Goal: Transaction & Acquisition: Book appointment/travel/reservation

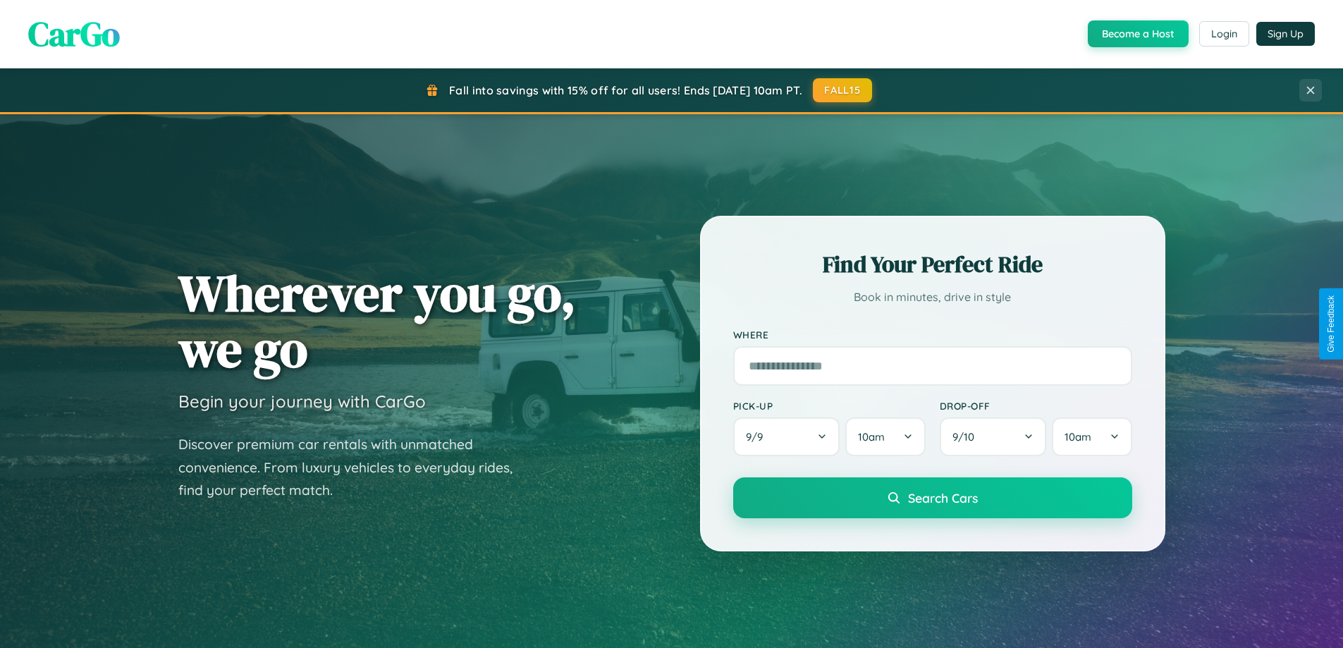
scroll to position [970, 0]
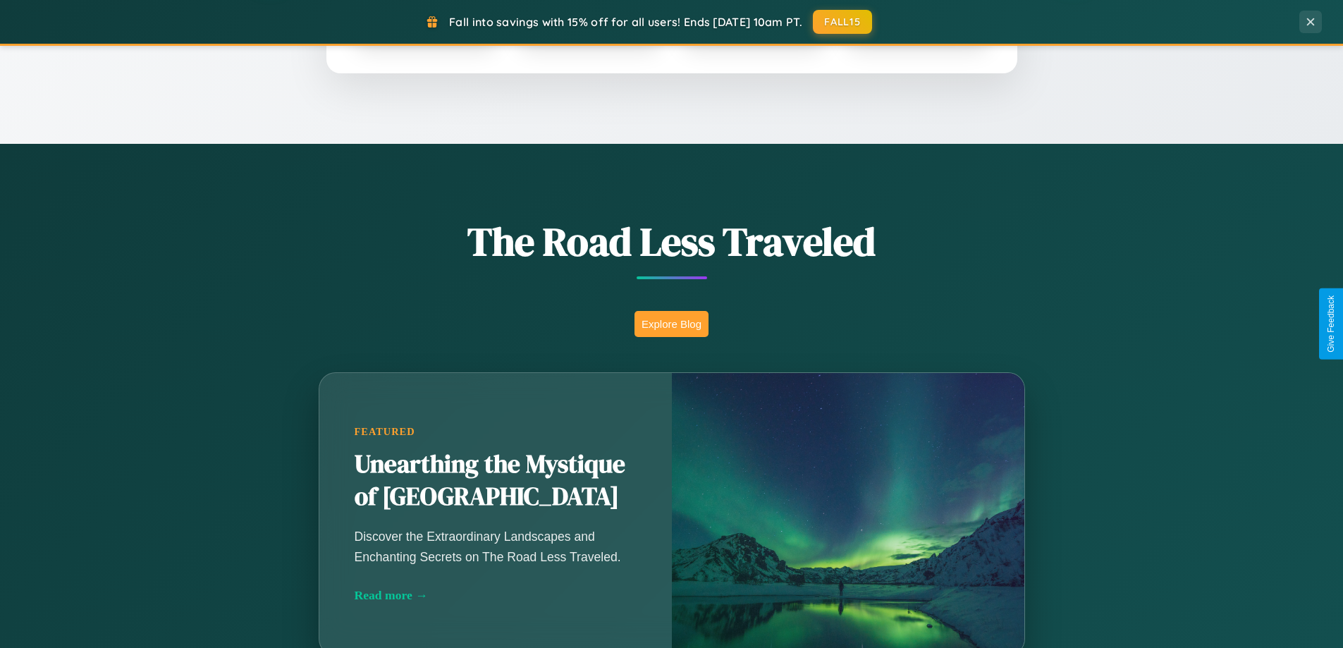
click at [671, 324] on button "Explore Blog" at bounding box center [672, 324] width 74 height 26
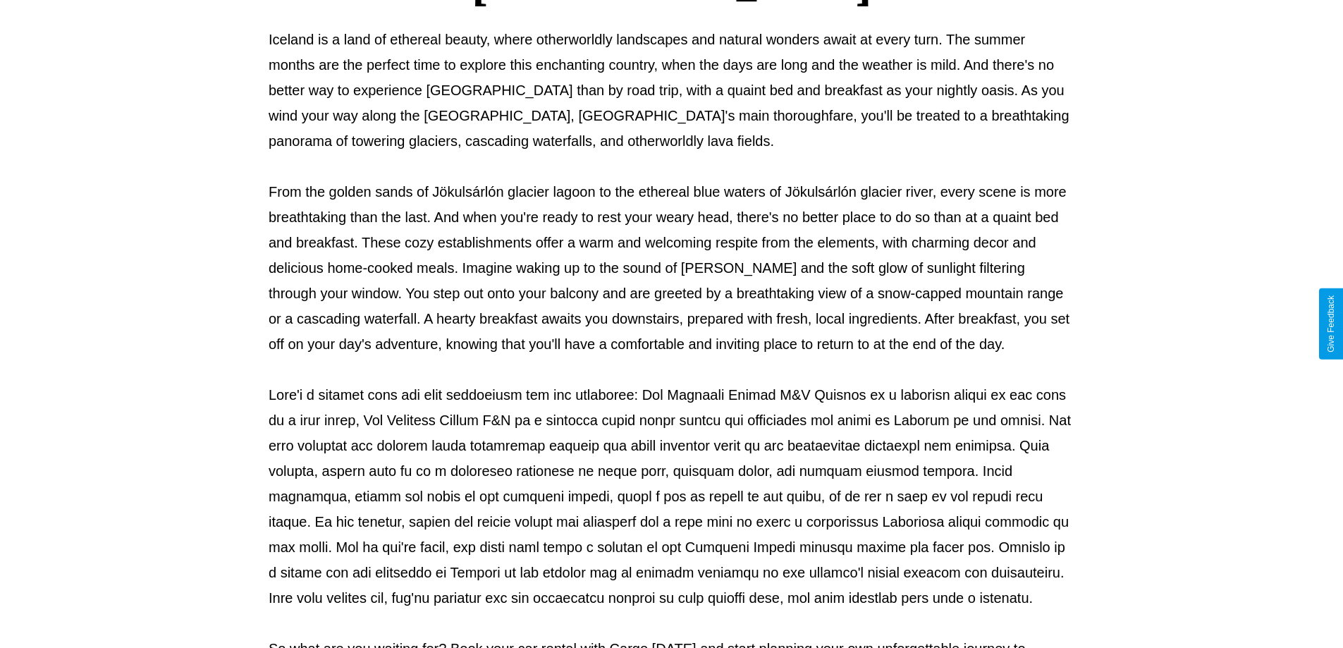
scroll to position [456, 0]
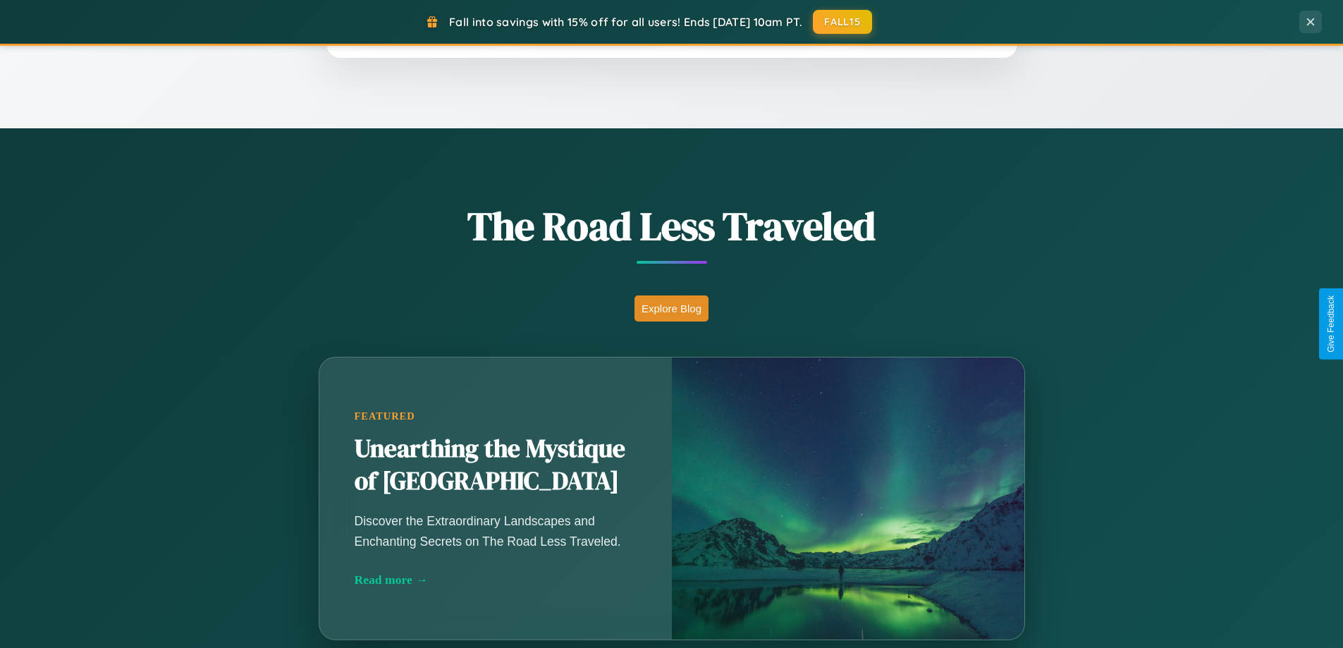
scroll to position [970, 0]
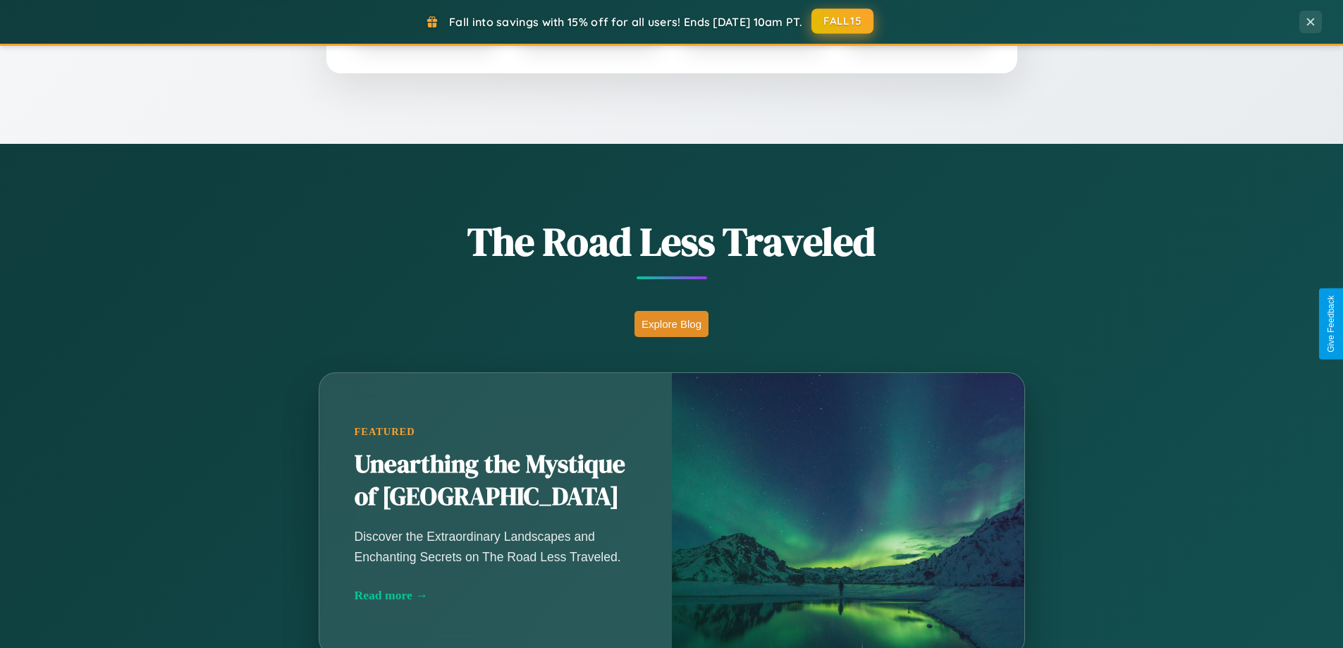
click at [843, 21] on button "FALL15" at bounding box center [842, 20] width 62 height 25
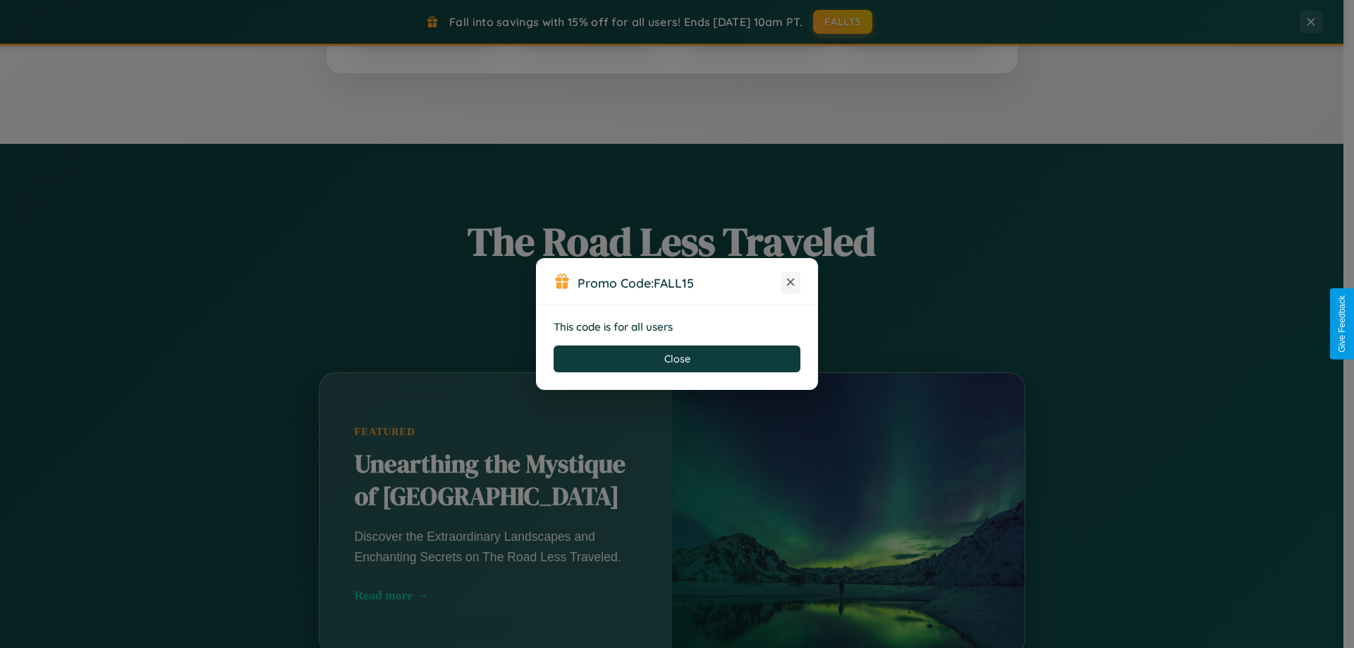
click at [790, 283] on icon at bounding box center [790, 282] width 14 height 14
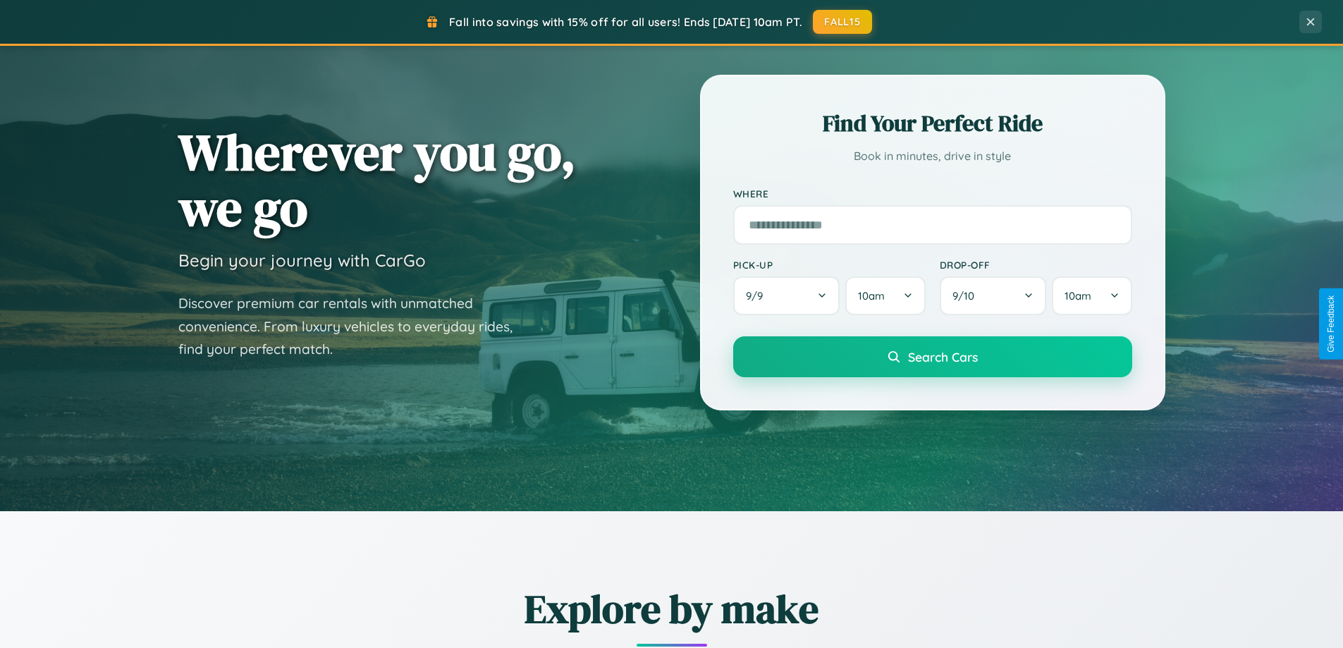
scroll to position [42, 0]
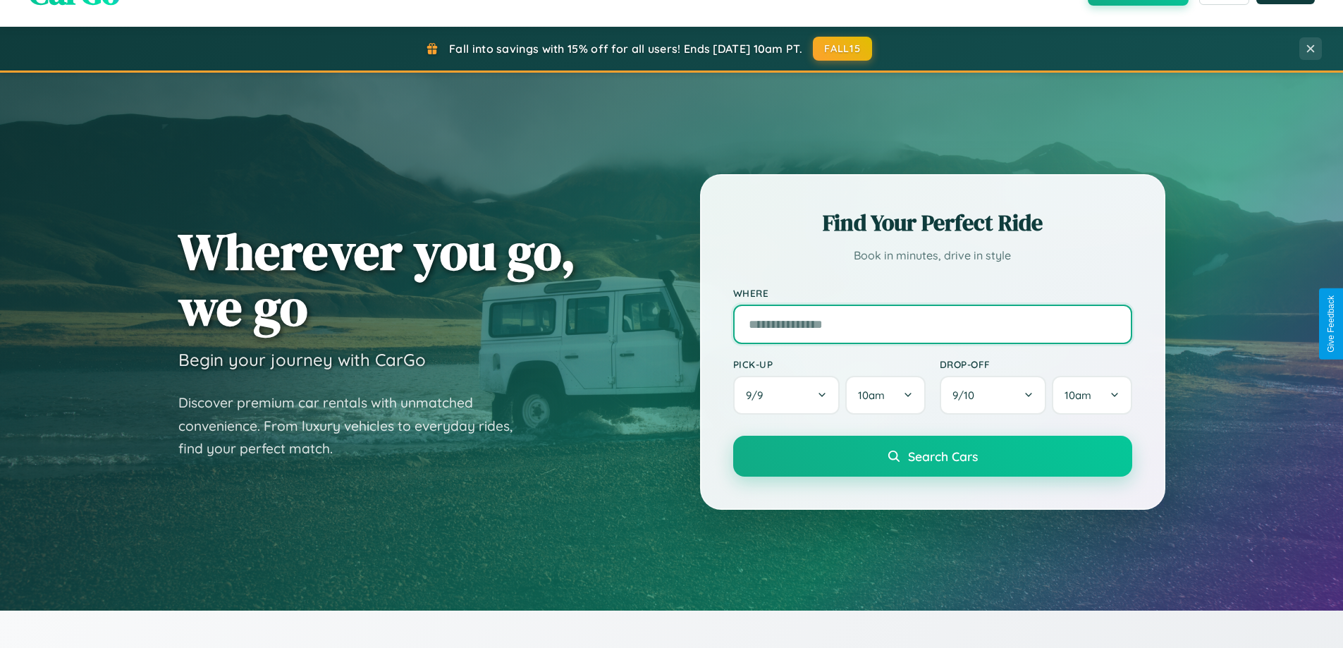
click at [932, 324] on input "text" at bounding box center [932, 324] width 399 height 39
type input "*****"
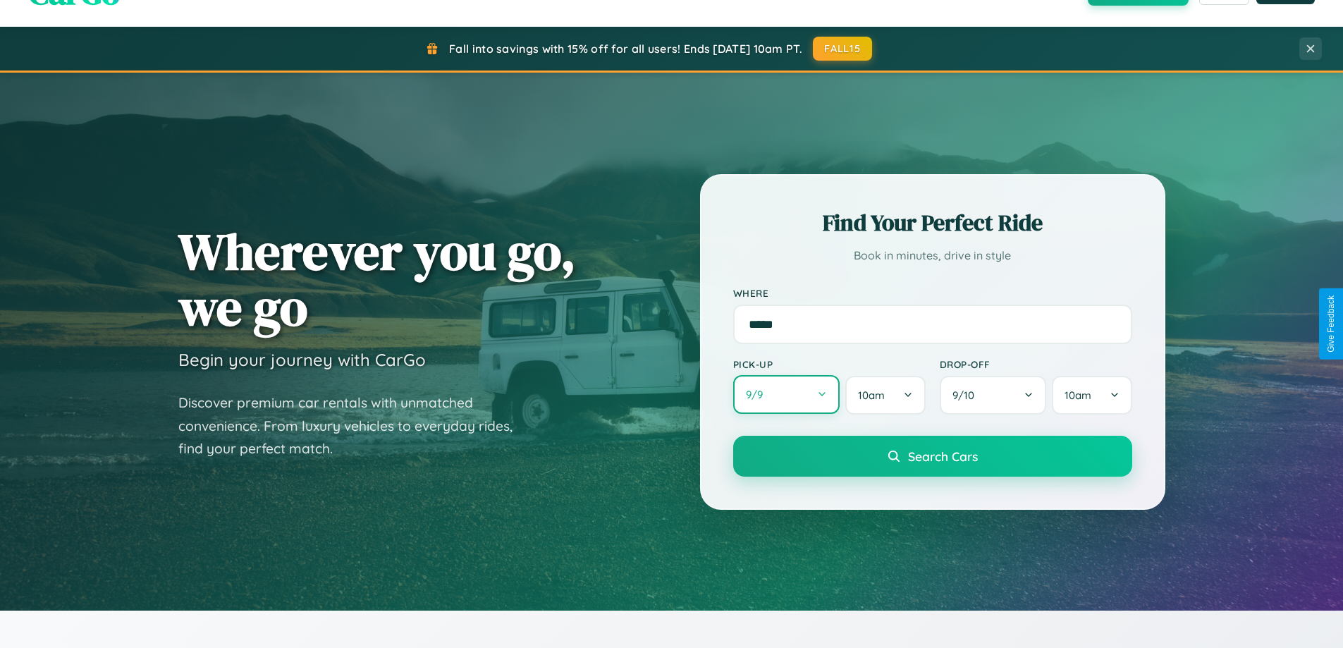
click at [786, 395] on button "9 / 9" at bounding box center [786, 394] width 107 height 39
select select "*"
select select "****"
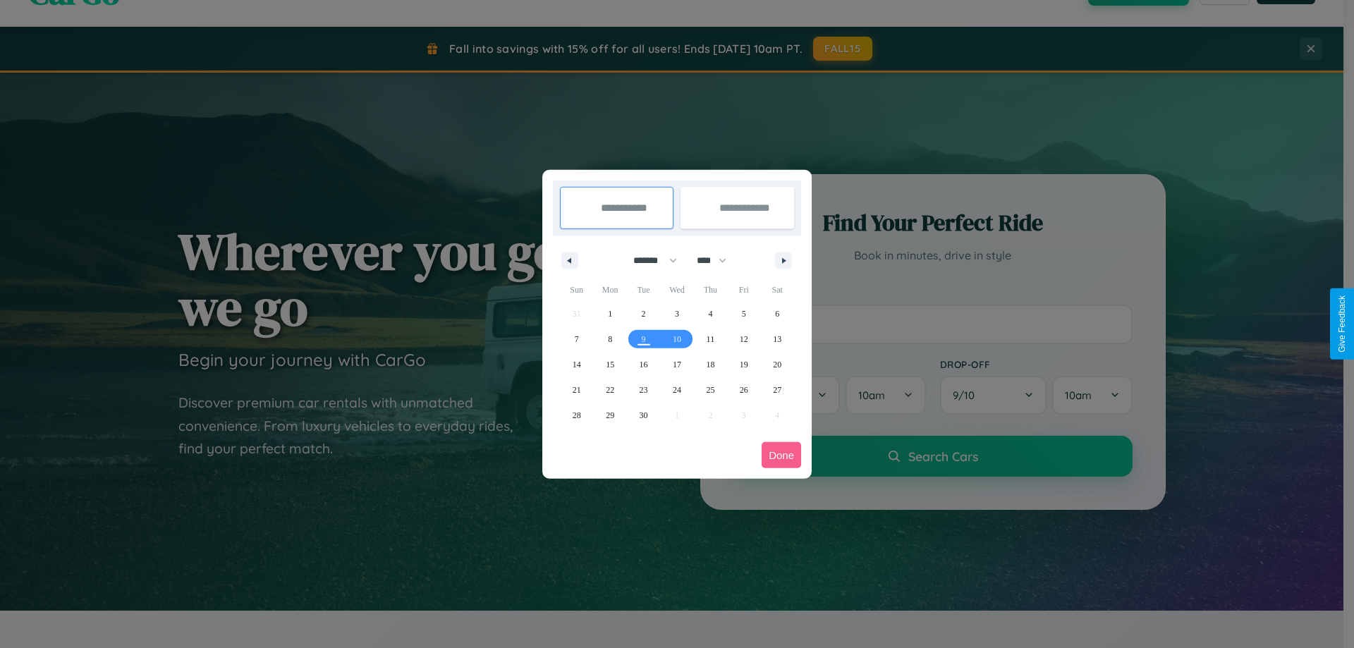
drag, startPoint x: 649, startPoint y: 260, endPoint x: 677, endPoint y: 283, distance: 36.1
click at [649, 260] on select "******* ******** ***** ***** *** **** **** ****** ********* ******* ******** **…" at bounding box center [653, 260] width 60 height 23
click at [676, 338] on span "10" at bounding box center [677, 338] width 8 height 25
type input "**********"
click at [643, 364] on span "16" at bounding box center [643, 364] width 8 height 25
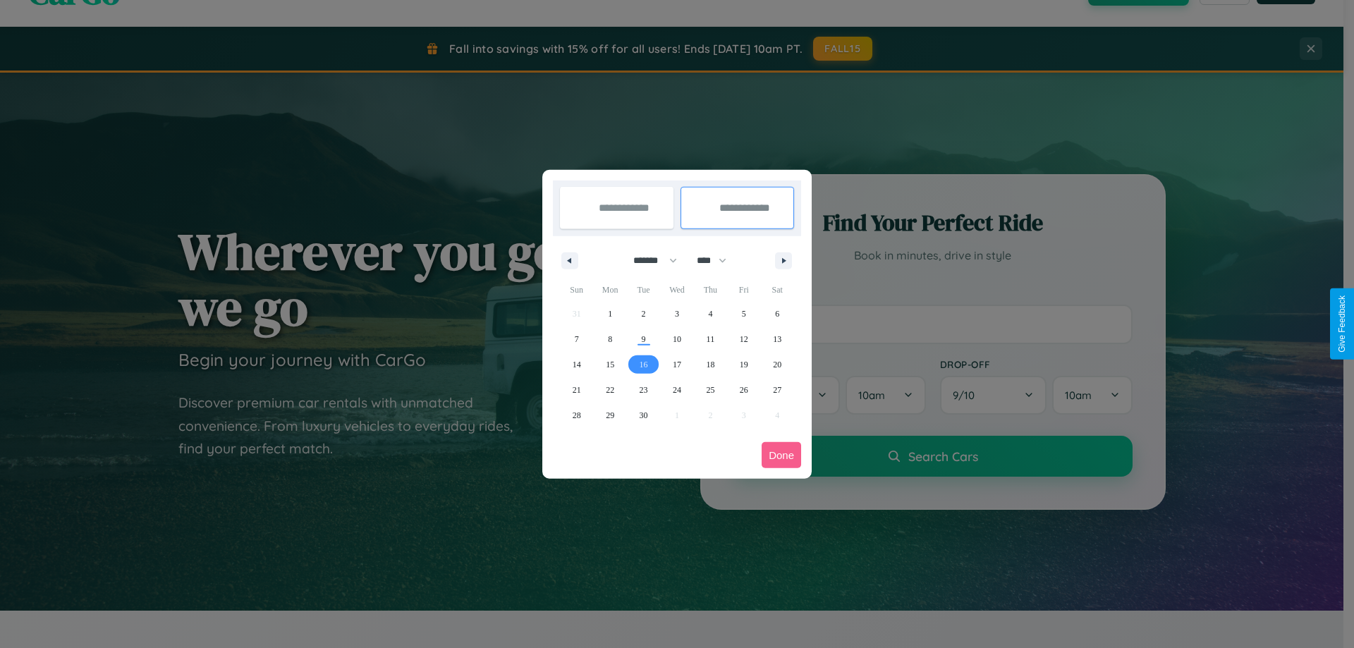
type input "**********"
click at [781, 455] on button "Done" at bounding box center [780, 455] width 39 height 26
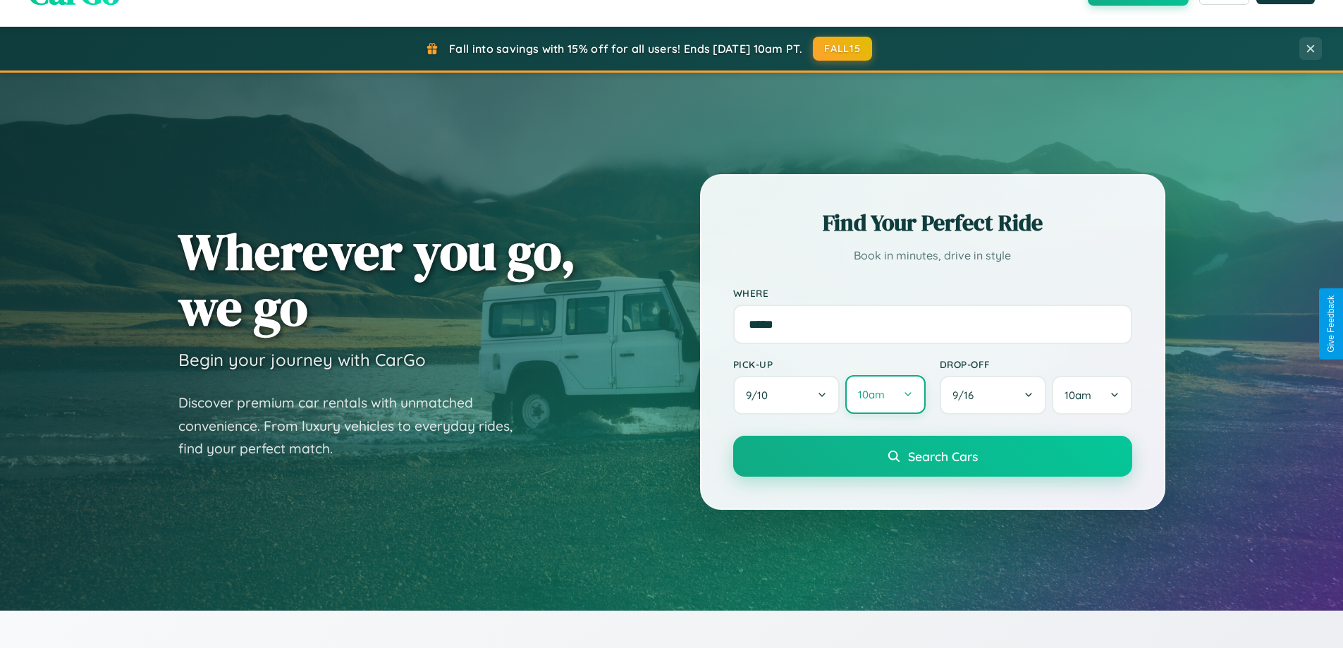
click at [885, 395] on button "10am" at bounding box center [885, 394] width 80 height 39
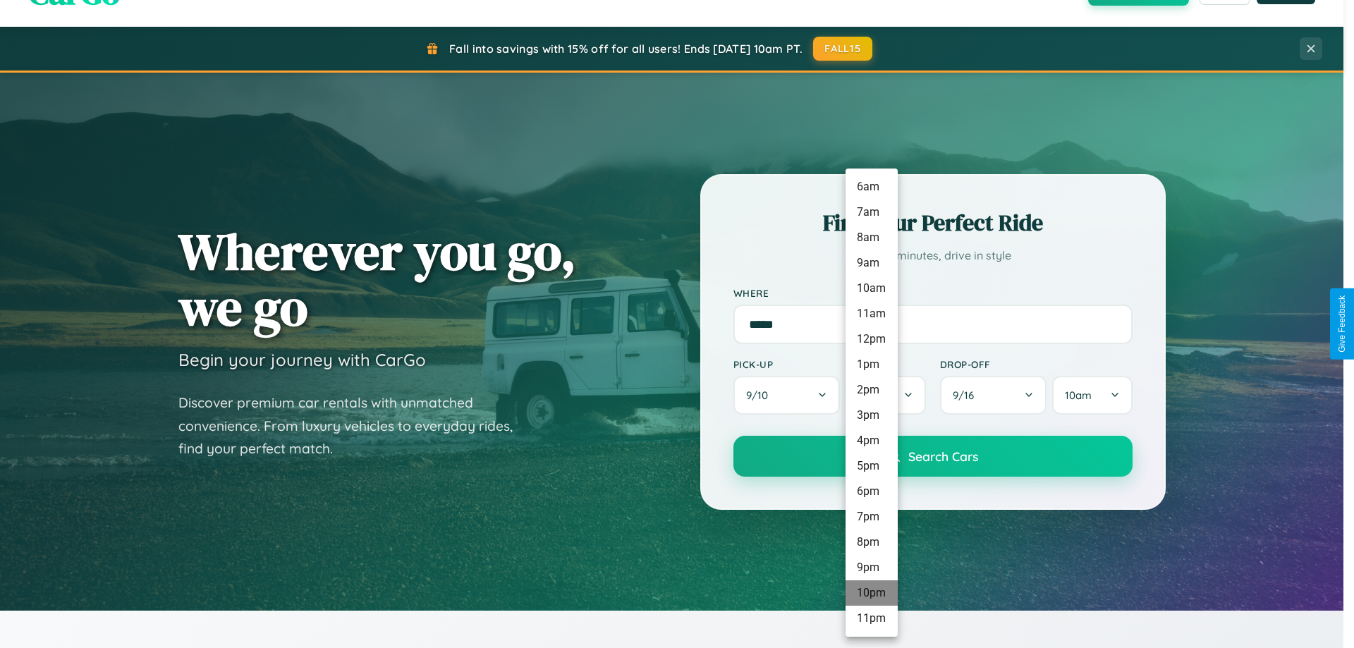
click at [871, 593] on li "10pm" at bounding box center [871, 592] width 52 height 25
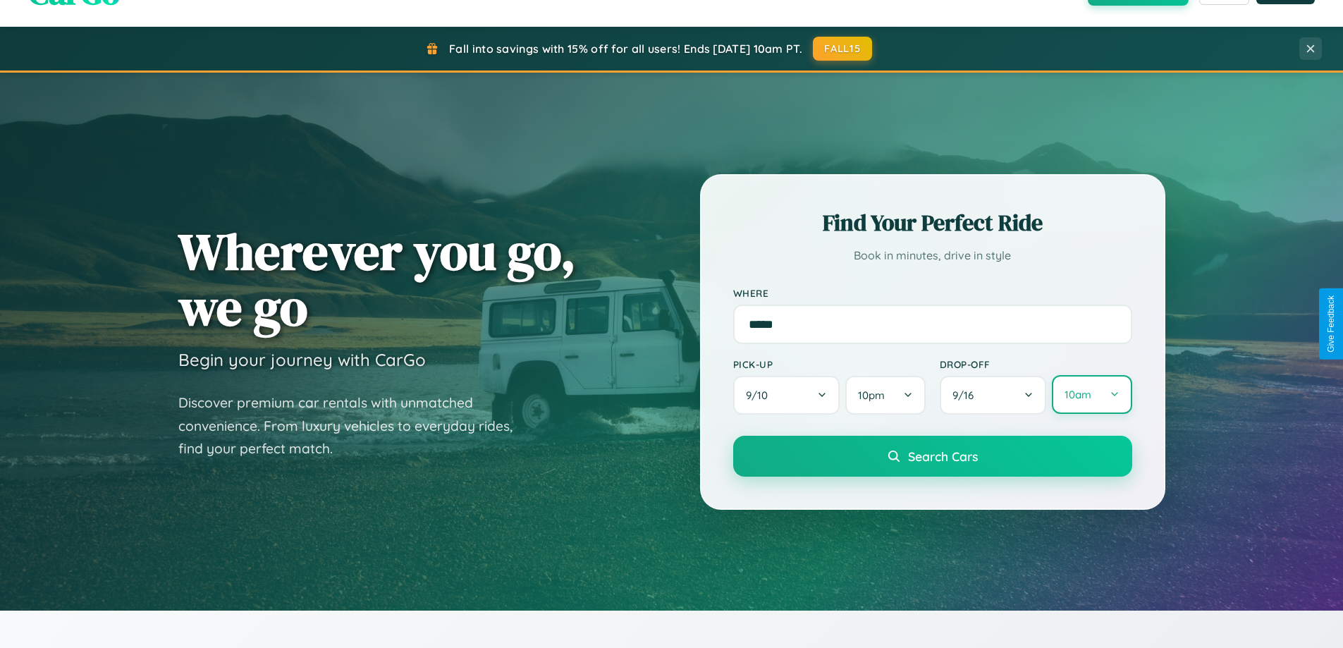
click at [1091, 395] on button "10am" at bounding box center [1092, 394] width 80 height 39
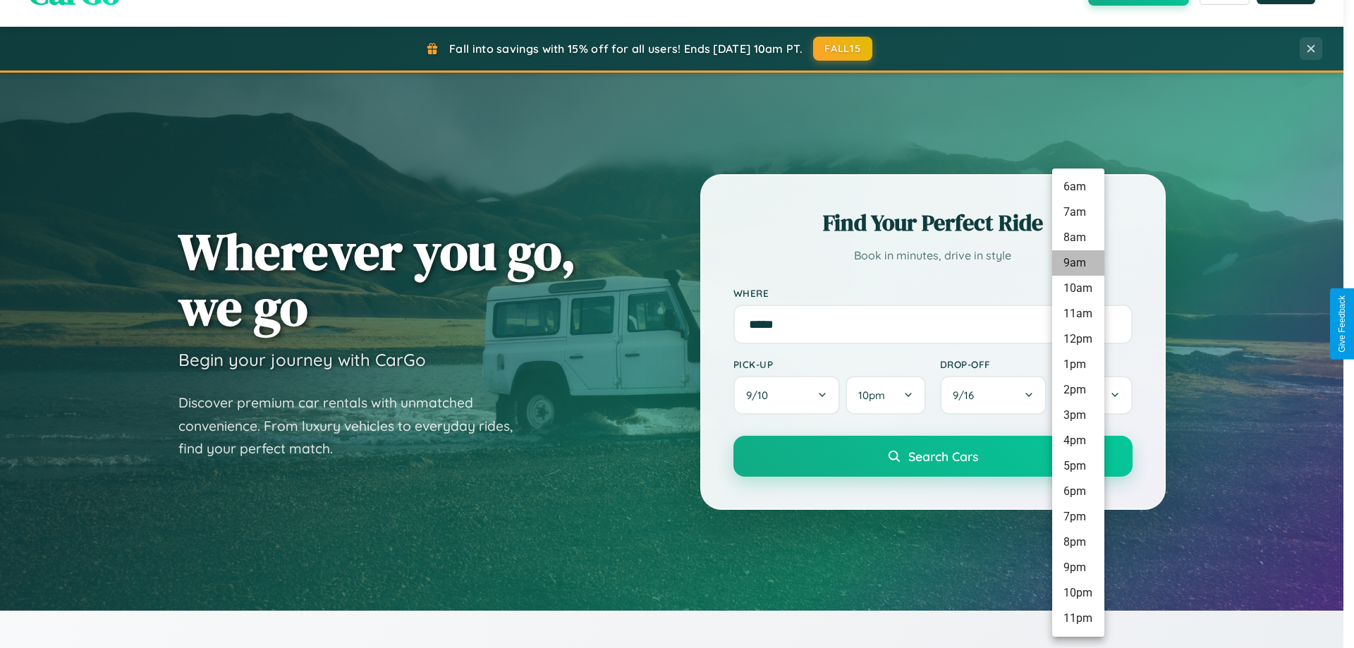
click at [1077, 263] on li "9am" at bounding box center [1078, 262] width 52 height 25
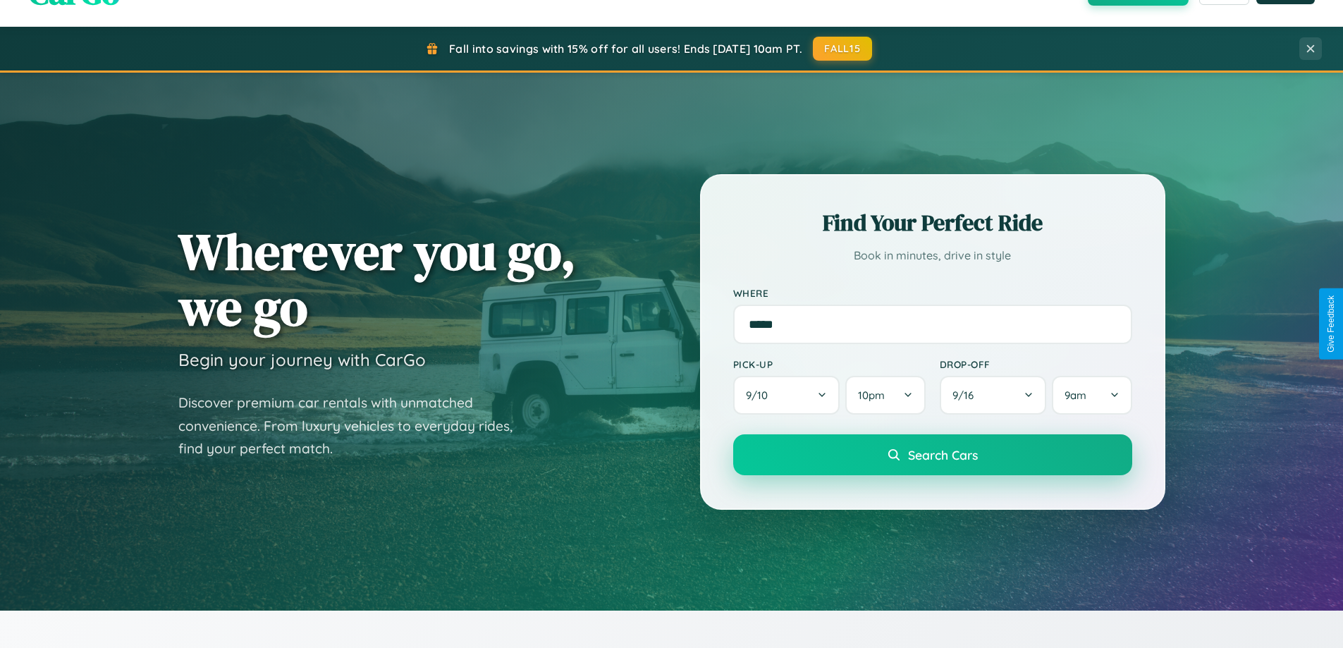
click at [932, 456] on span "Search Cars" at bounding box center [943, 455] width 70 height 16
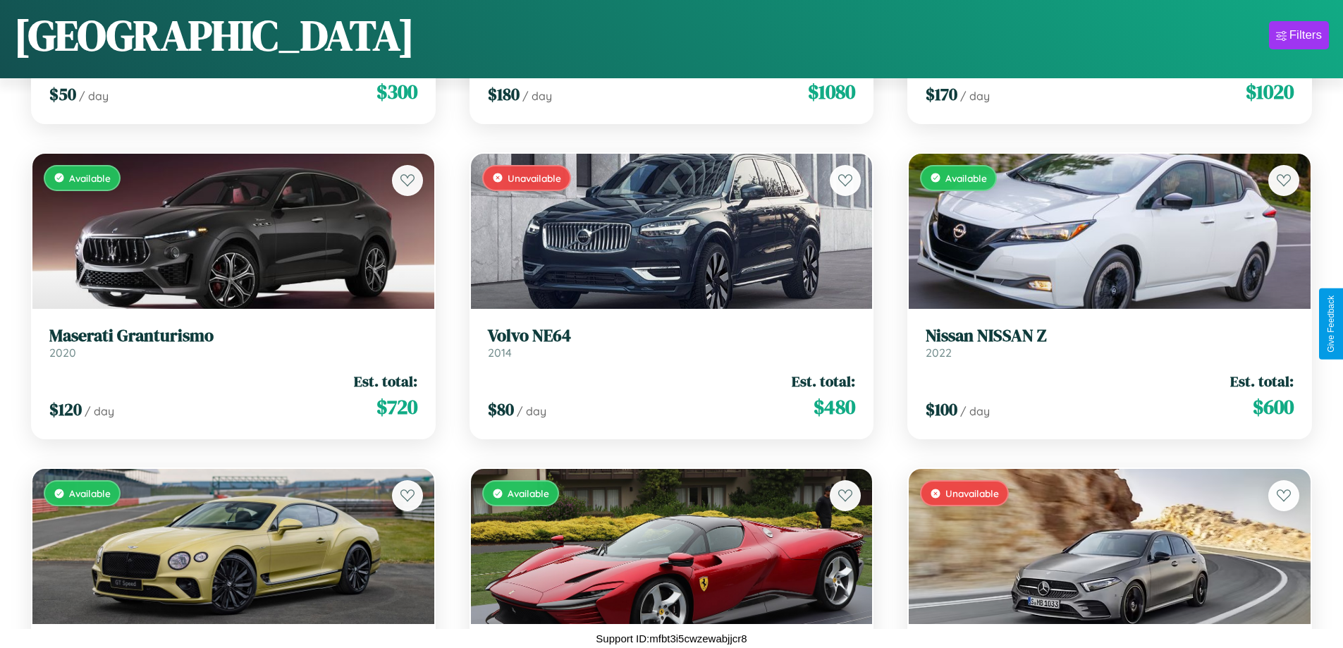
scroll to position [13773, 0]
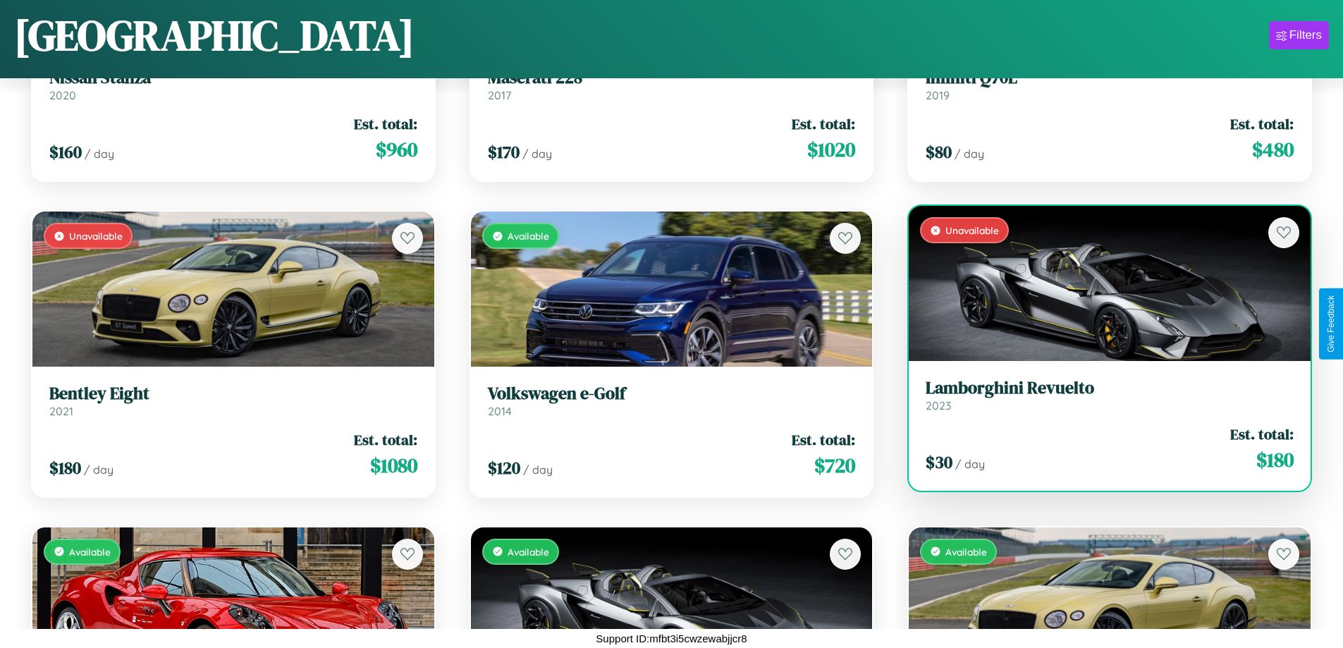
click at [1101, 395] on h3 "Lamborghini Revuelto" at bounding box center [1110, 388] width 368 height 20
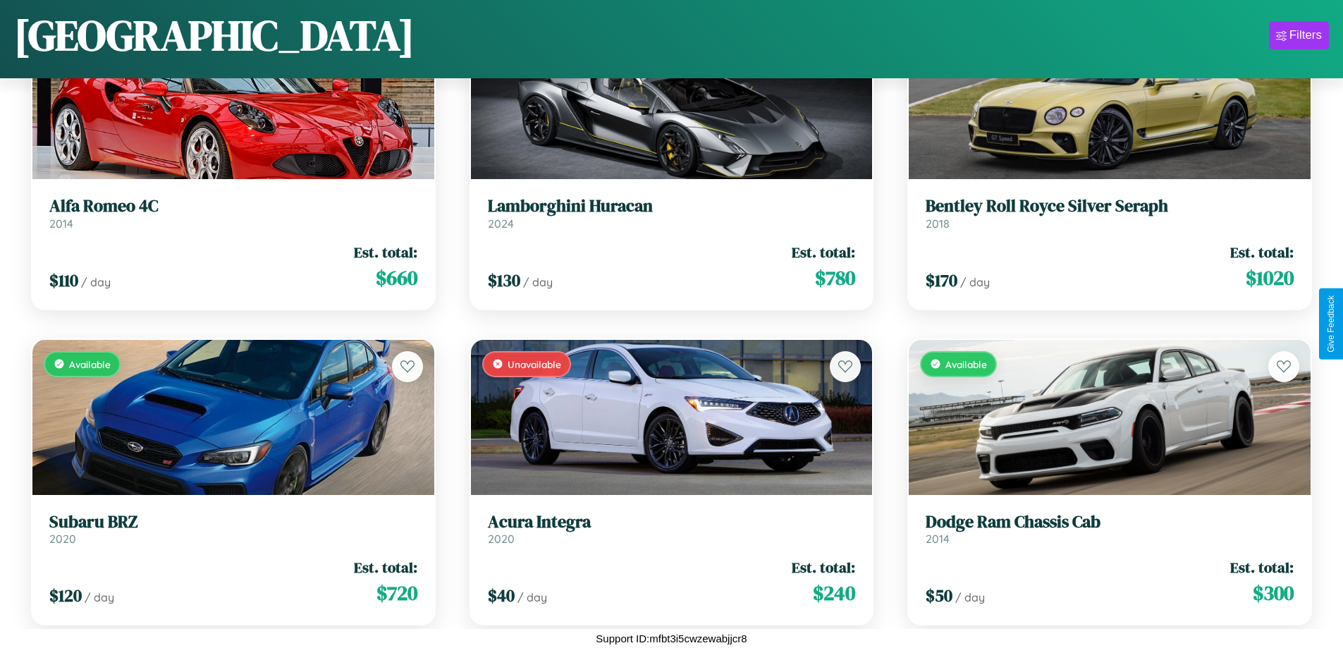
scroll to position [14721, 0]
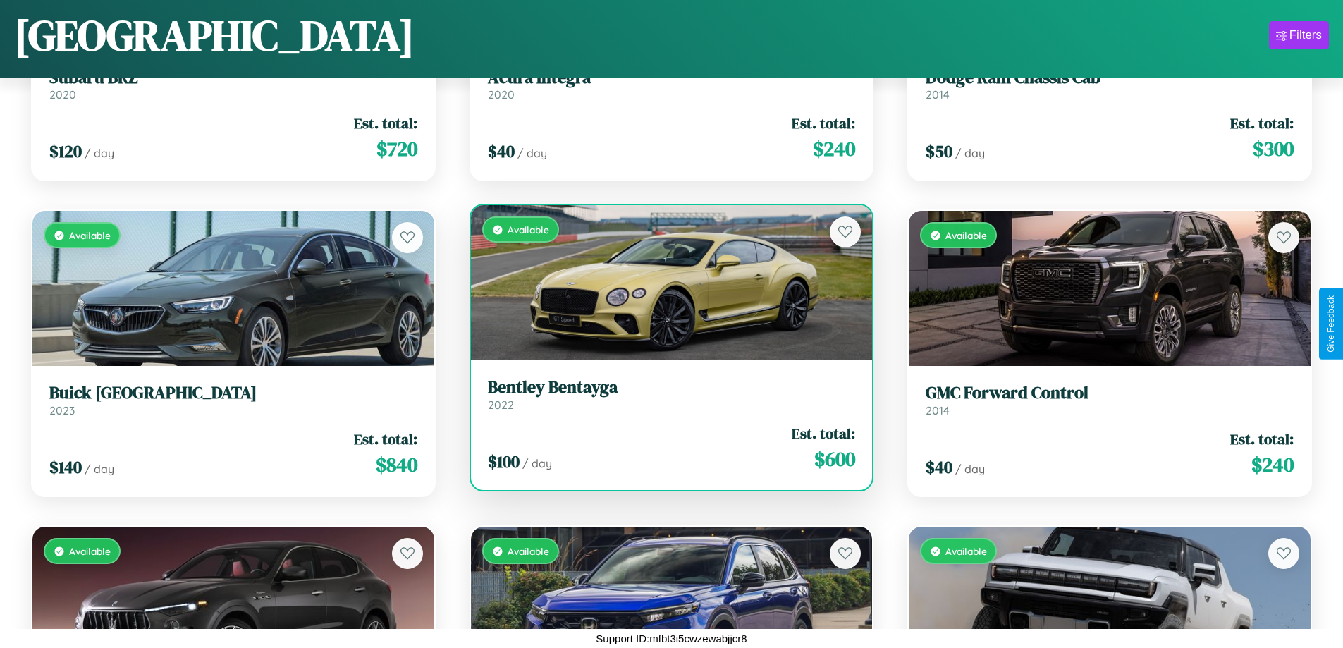
click at [666, 394] on h3 "Bentley Bentayga" at bounding box center [672, 387] width 368 height 20
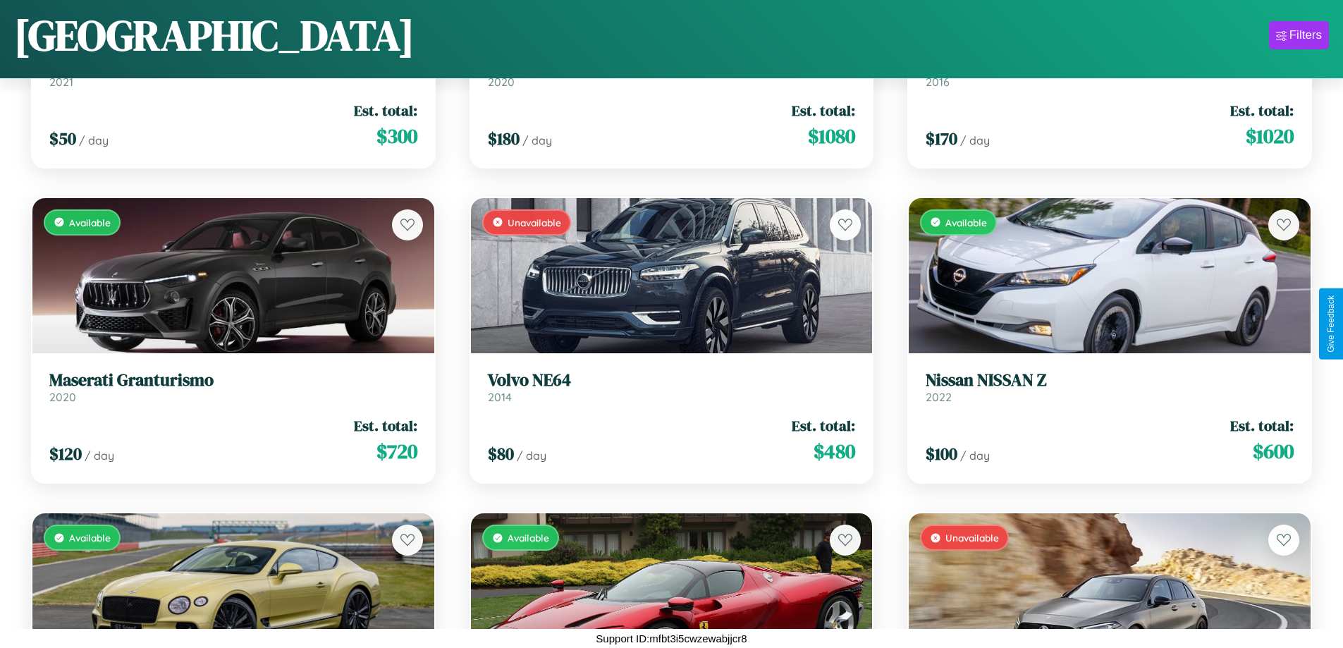
scroll to position [3987, 0]
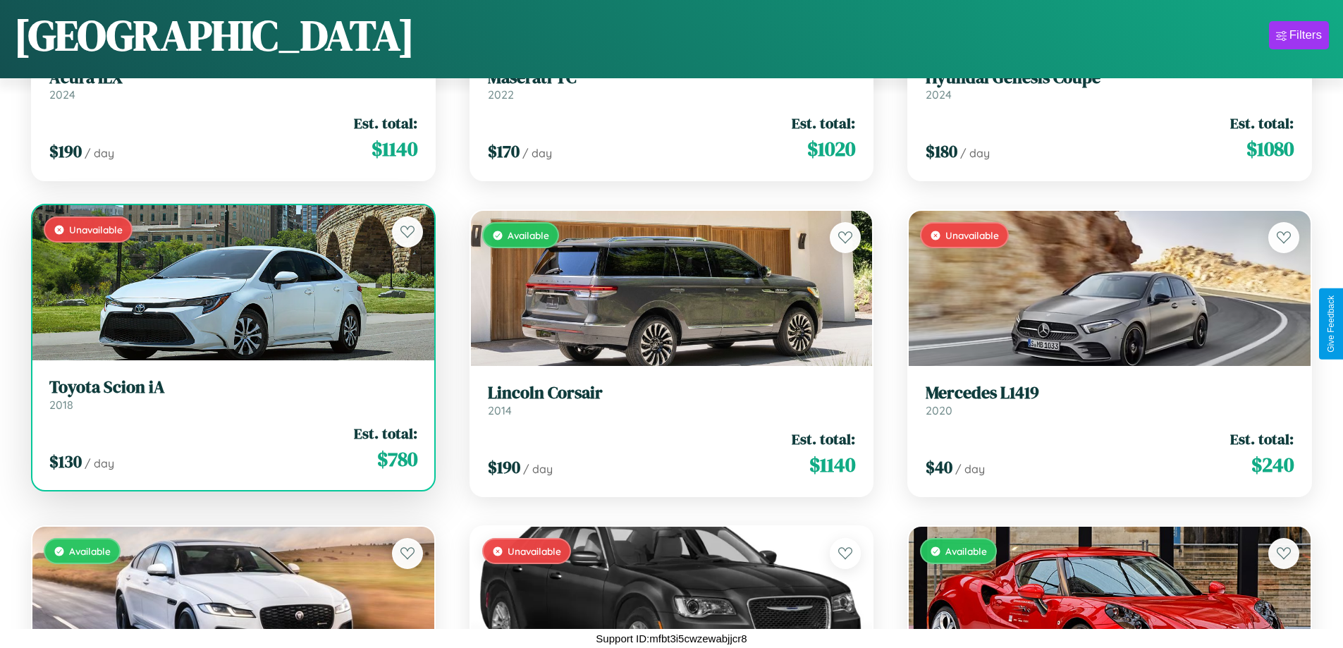
click at [231, 288] on div "Unavailable" at bounding box center [233, 282] width 402 height 155
click at [231, 283] on div "Unavailable" at bounding box center [233, 282] width 402 height 155
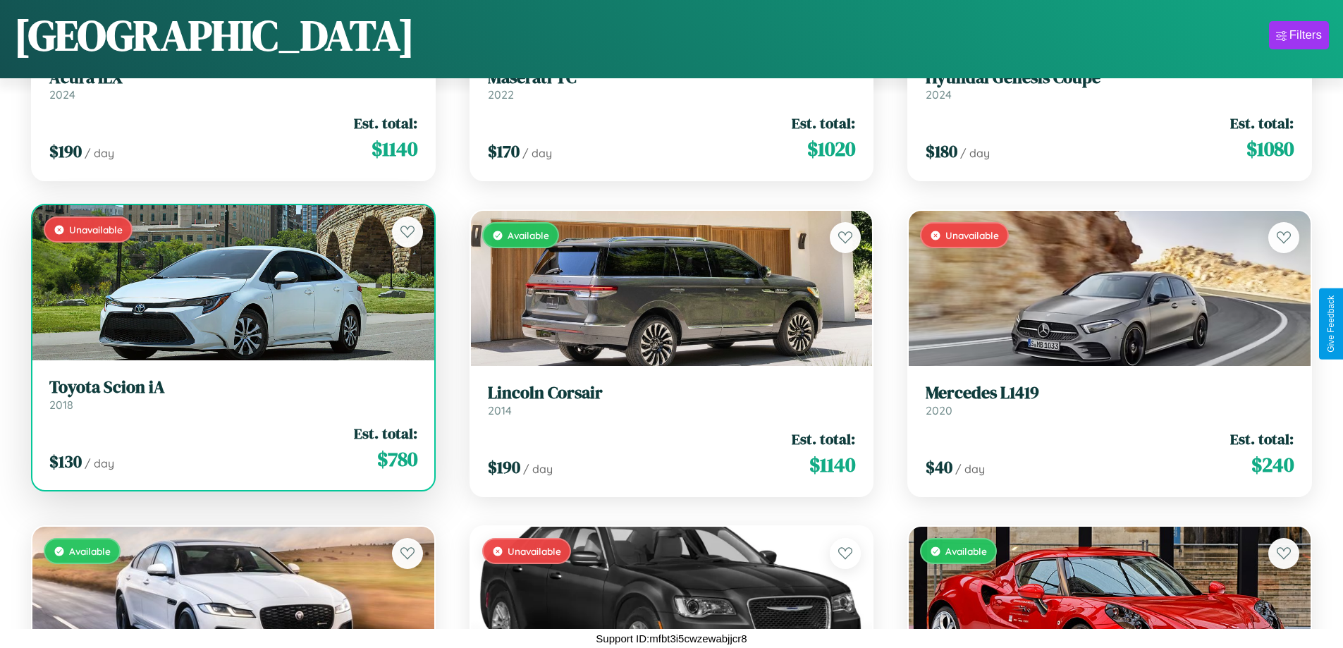
click at [231, 283] on div "Unavailable" at bounding box center [233, 282] width 402 height 155
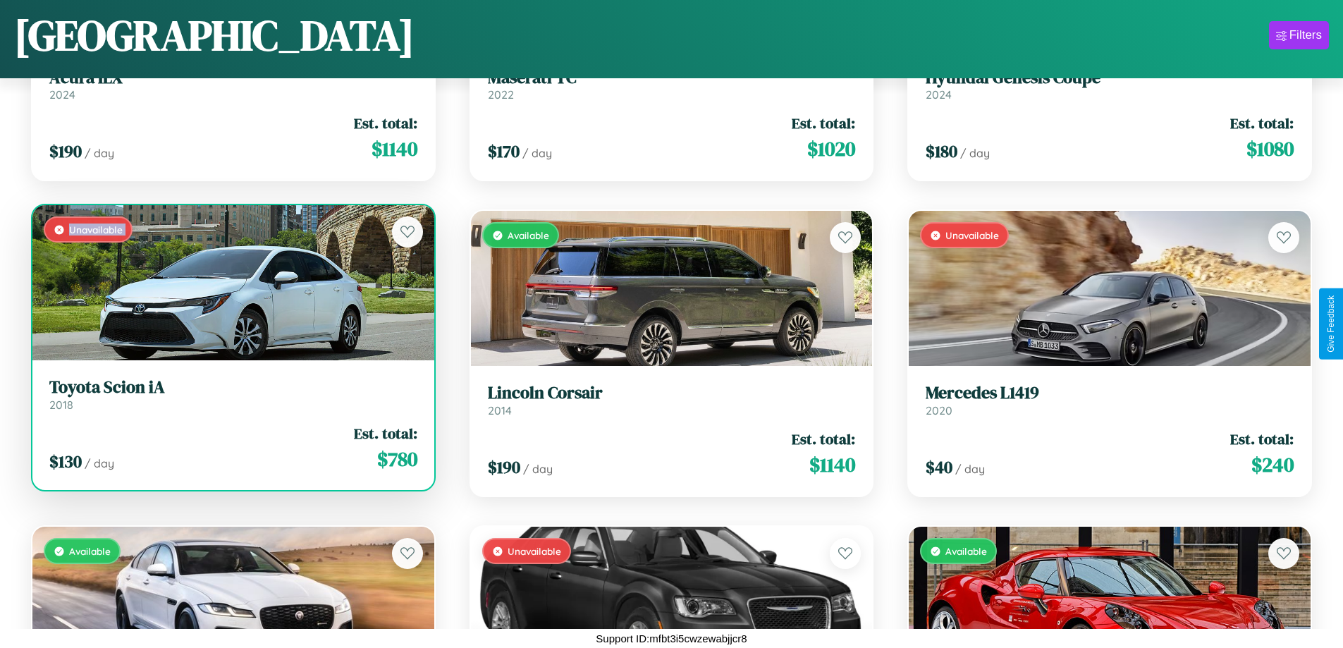
click at [231, 283] on div "Unavailable" at bounding box center [233, 282] width 402 height 155
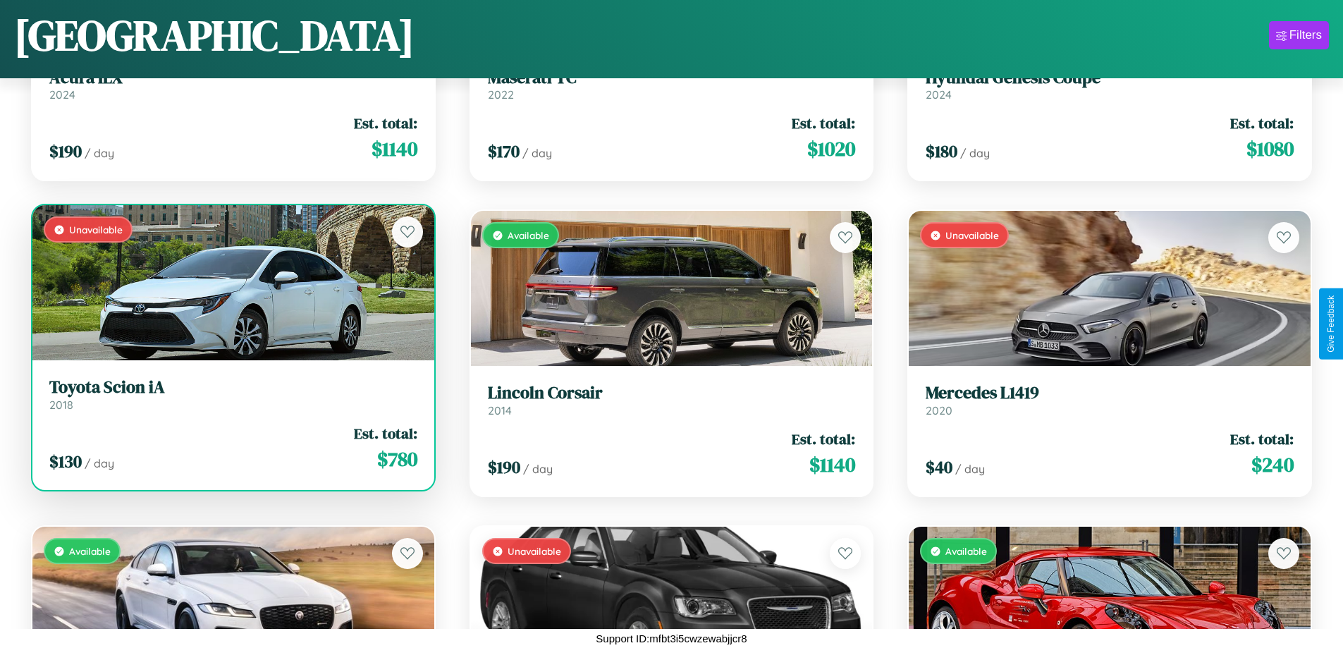
click at [231, 283] on div "Unavailable" at bounding box center [233, 282] width 402 height 155
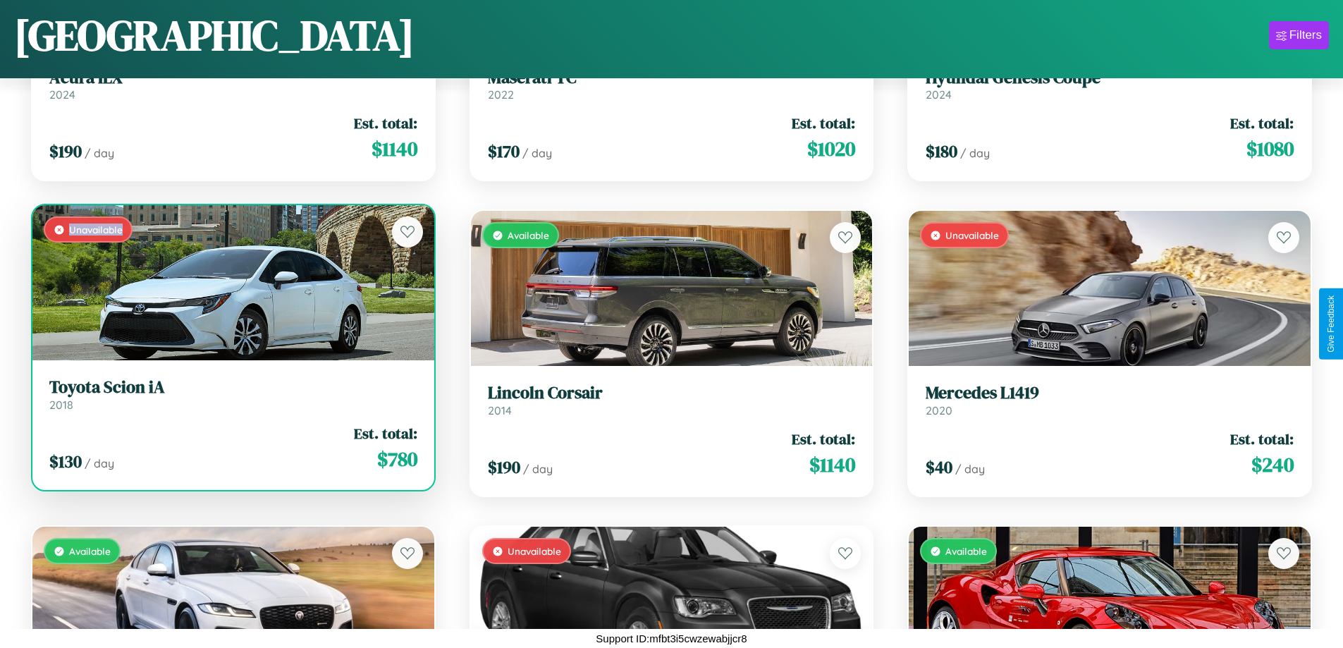
click at [231, 283] on div "Unavailable" at bounding box center [233, 282] width 402 height 155
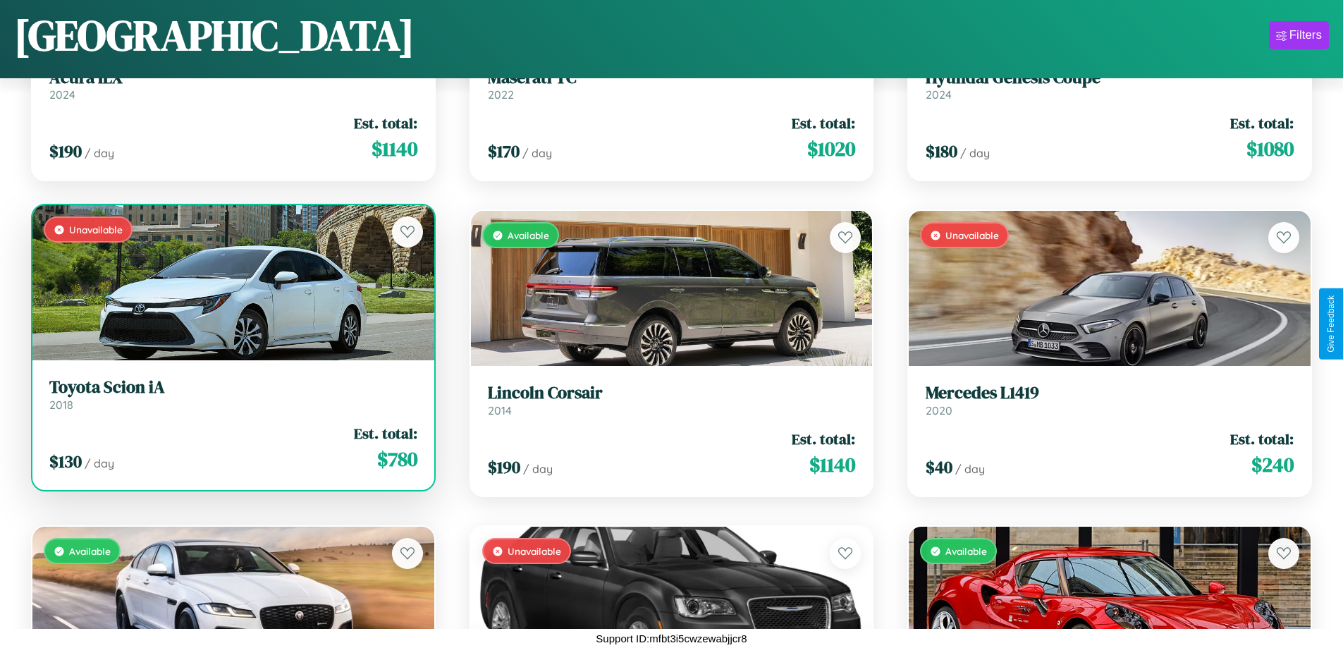
click at [231, 394] on h3 "Toyota Scion iA" at bounding box center [233, 387] width 368 height 20
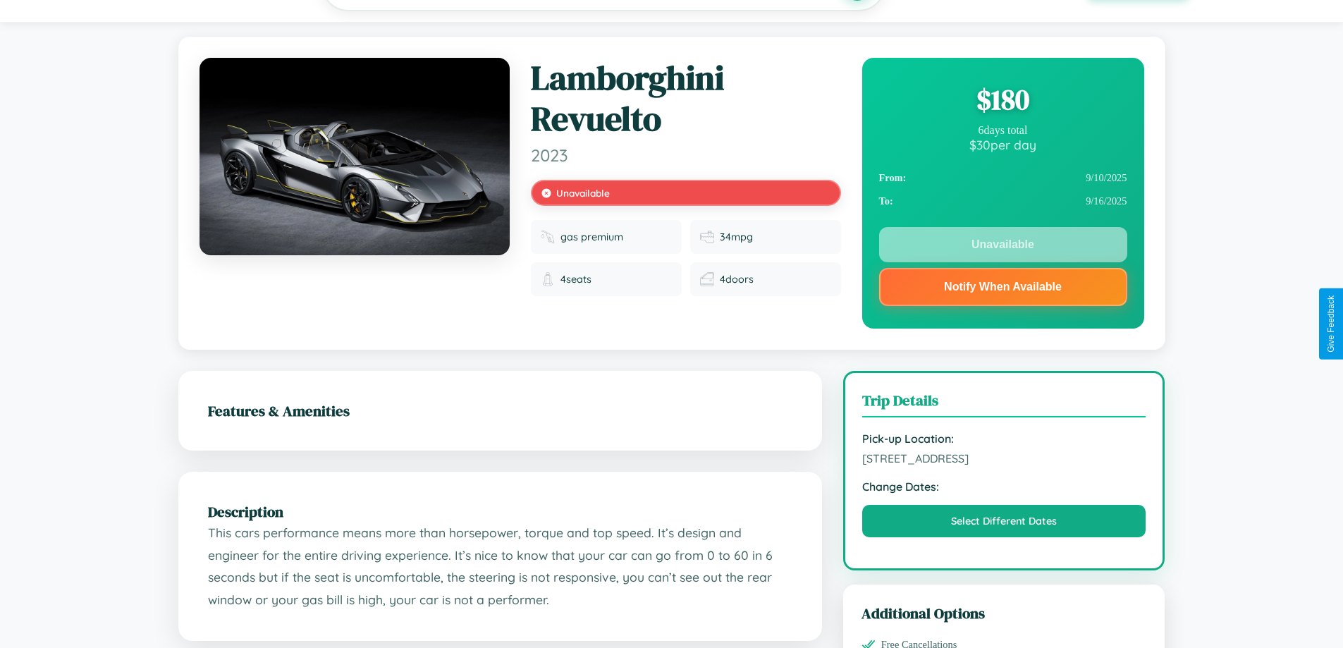
scroll to position [507, 0]
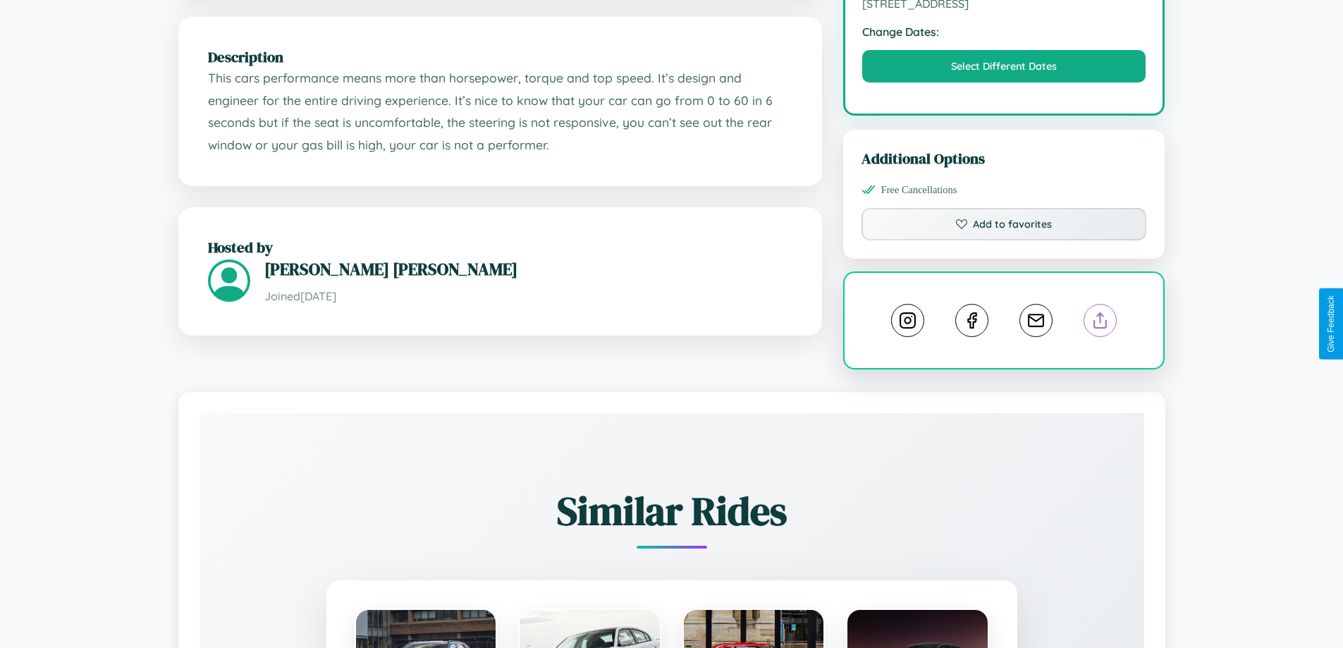
click at [1101, 323] on line at bounding box center [1101, 318] width 0 height 10
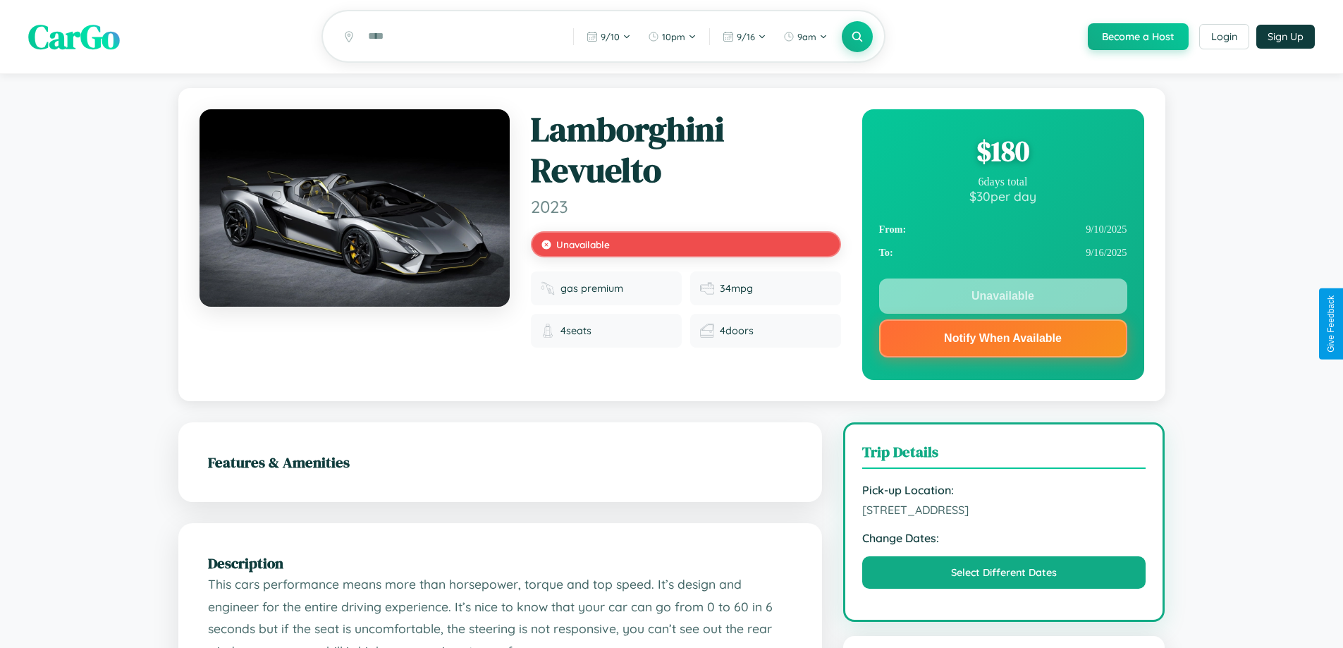
scroll to position [0, 0]
